Goal: Navigation & Orientation: Go to known website

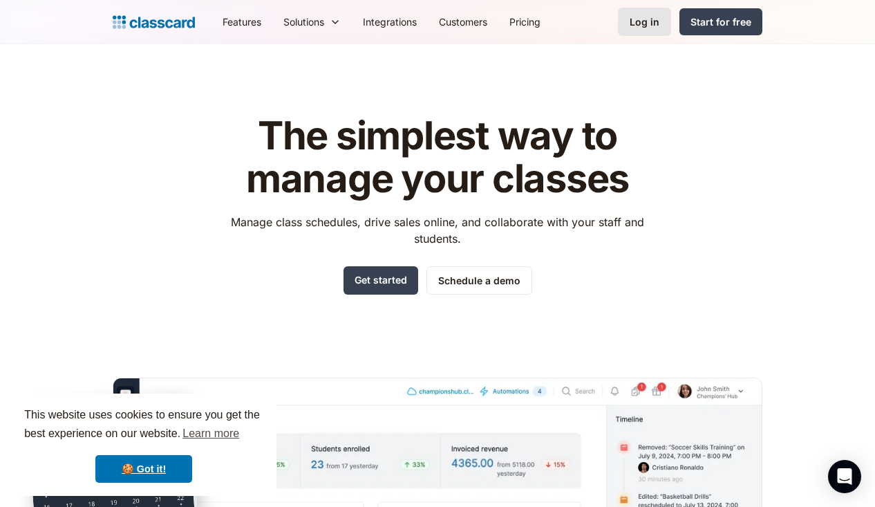
click at [653, 17] on div "Log in" at bounding box center [645, 22] width 30 height 15
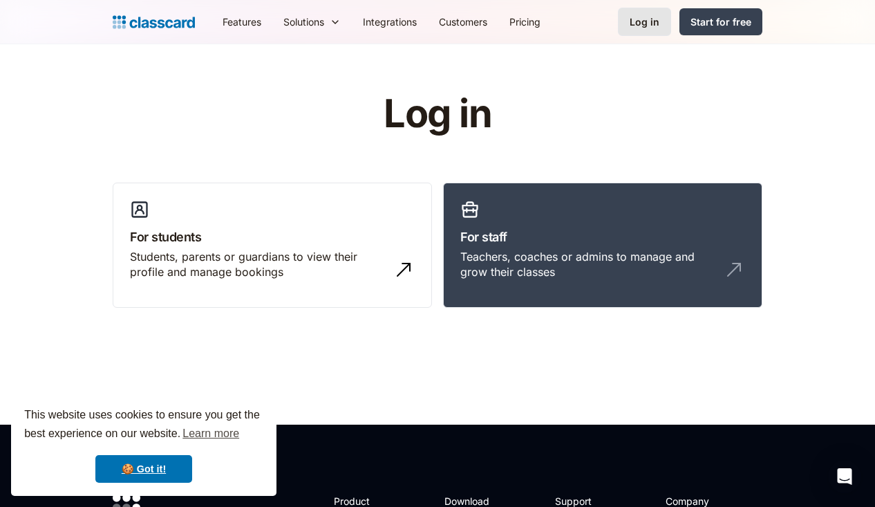
click at [646, 23] on div "Log in" at bounding box center [645, 22] width 30 height 15
click at [319, 282] on div "Students, parents or guardians to view their profile and manage bookings" at bounding box center [272, 270] width 285 height 42
click at [366, 266] on div "Students, parents or guardians to view their profile and manage bookings" at bounding box center [258, 264] width 257 height 31
